Goal: Use online tool/utility: Use online tool/utility

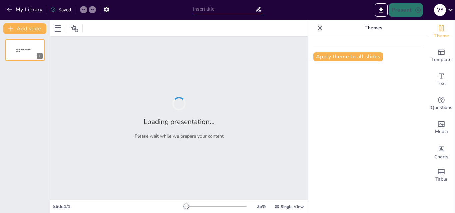
type input "New Sendsteps"
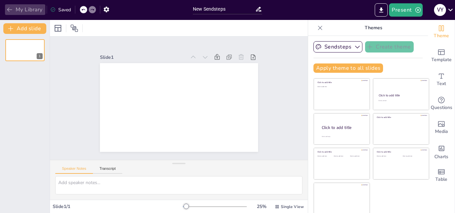
click at [10, 12] on icon "button" at bounding box center [9, 9] width 7 height 7
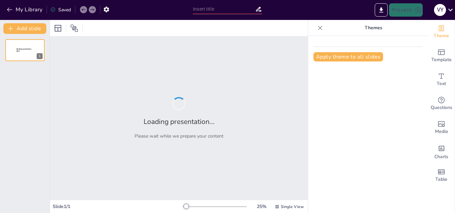
type input "New Sendsteps"
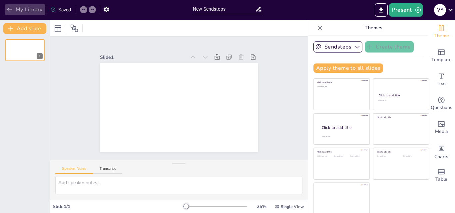
click at [9, 10] on icon "button" at bounding box center [9, 9] width 7 height 7
